Goal: Find specific page/section: Find specific page/section

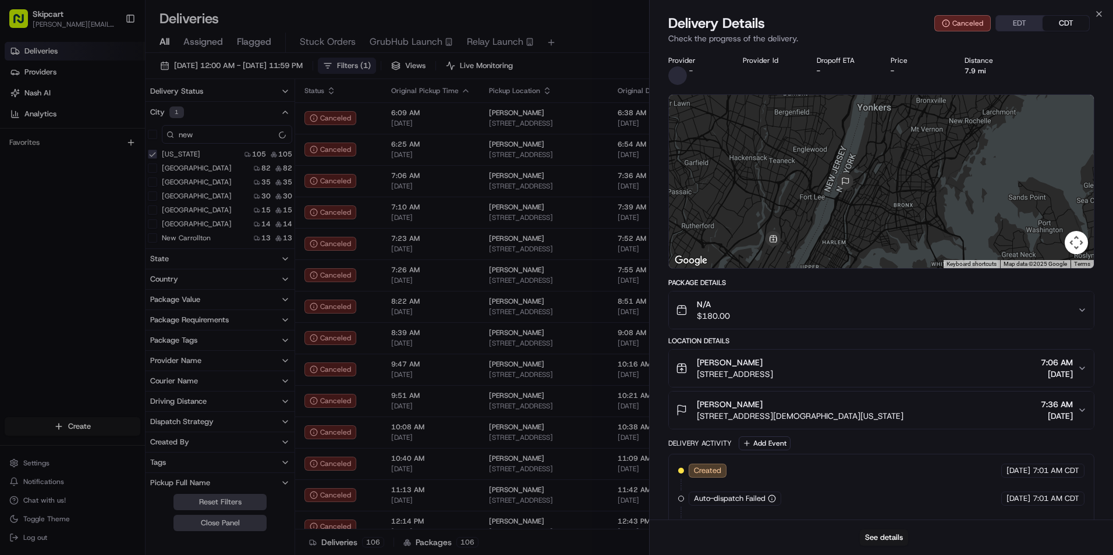
scroll to position [51, 0]
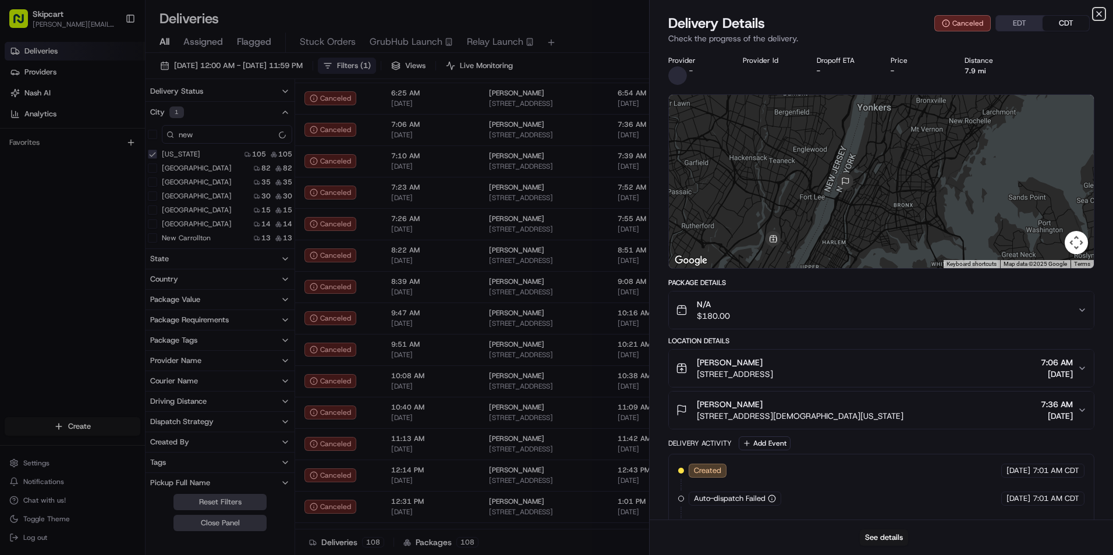
click at [1099, 15] on icon "button" at bounding box center [1098, 13] width 9 height 9
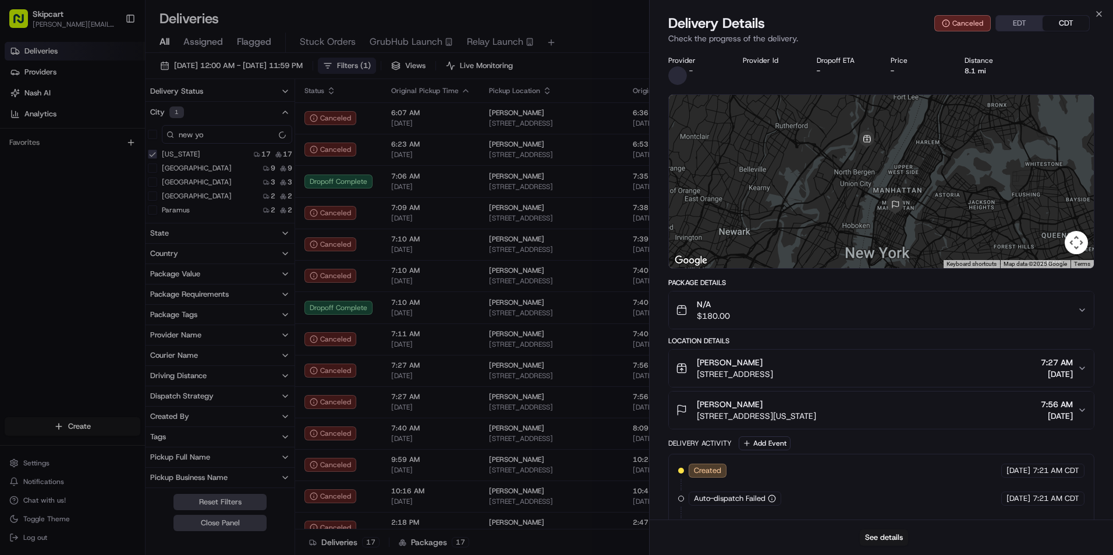
scroll to position [108, 0]
